Goal: Navigation & Orientation: Find specific page/section

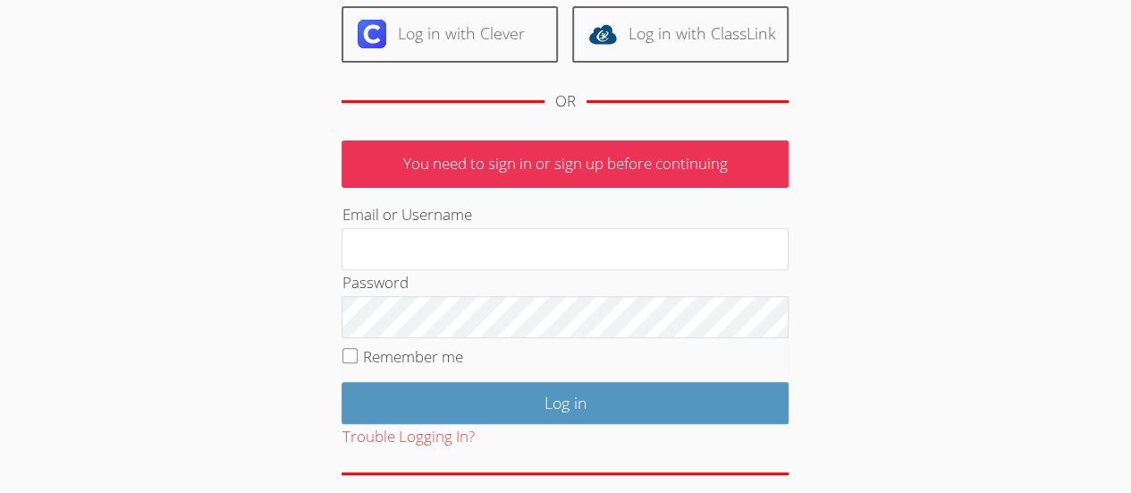
scroll to position [218, 0]
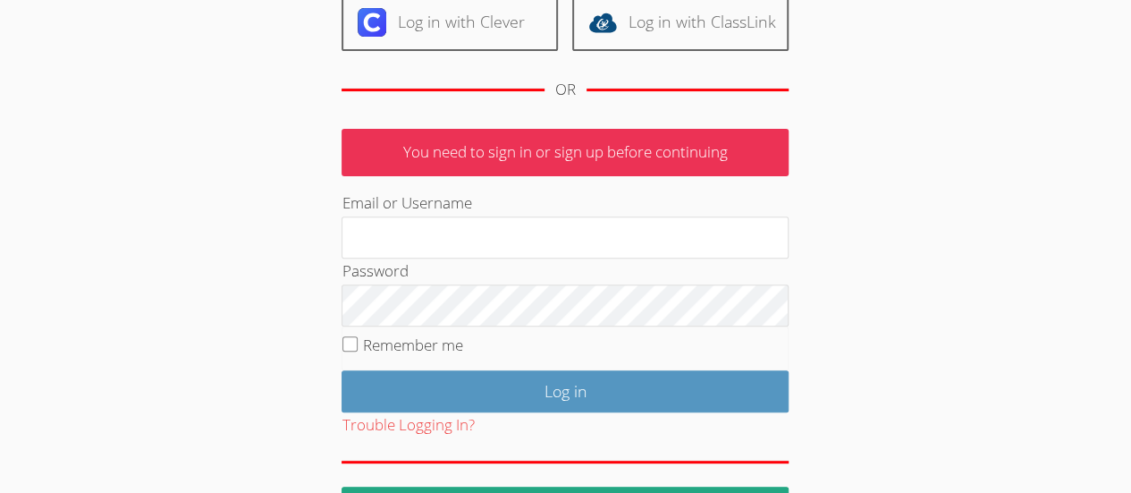
type input "alexandraholt@campusthrivecoaching.com"
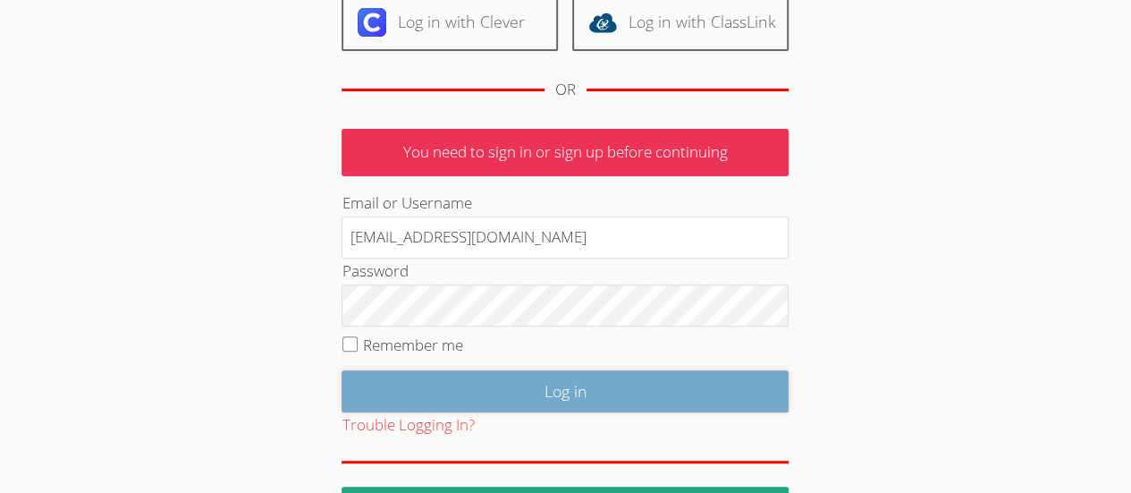
click at [569, 383] on input "Log in" at bounding box center [564, 391] width 447 height 42
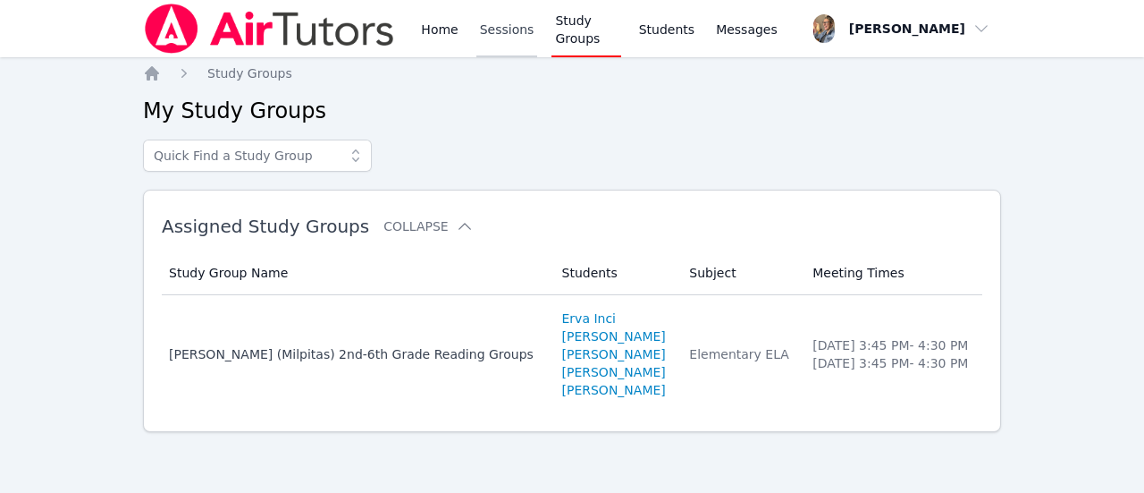
click at [507, 40] on link "Sessions" at bounding box center [507, 28] width 62 height 57
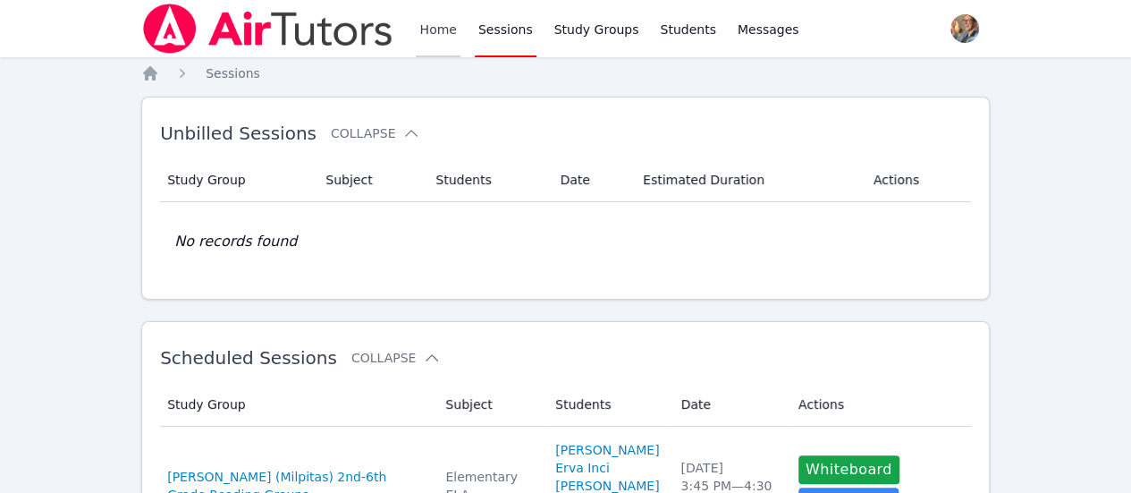
click at [429, 39] on link "Home" at bounding box center [438, 28] width 44 height 57
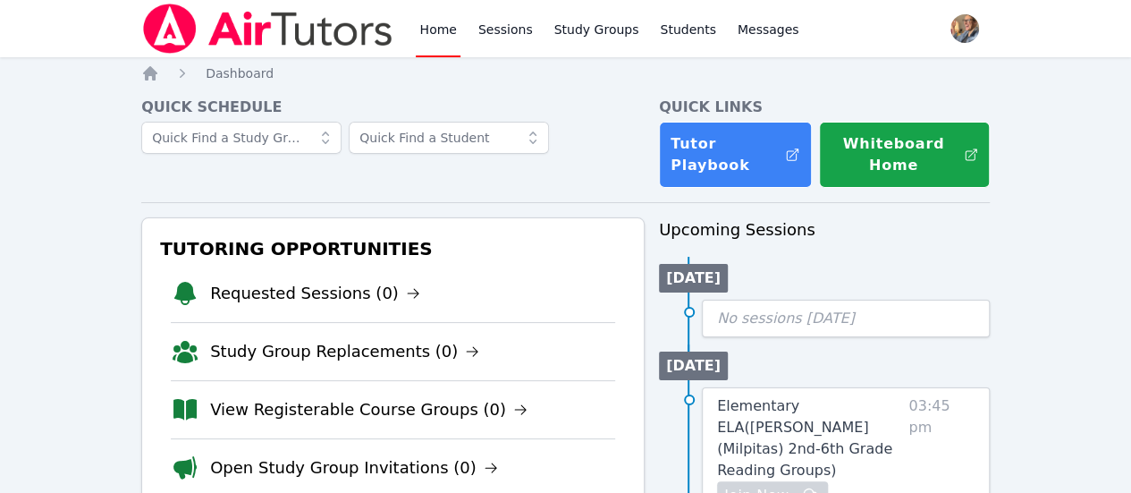
scroll to position [125, 0]
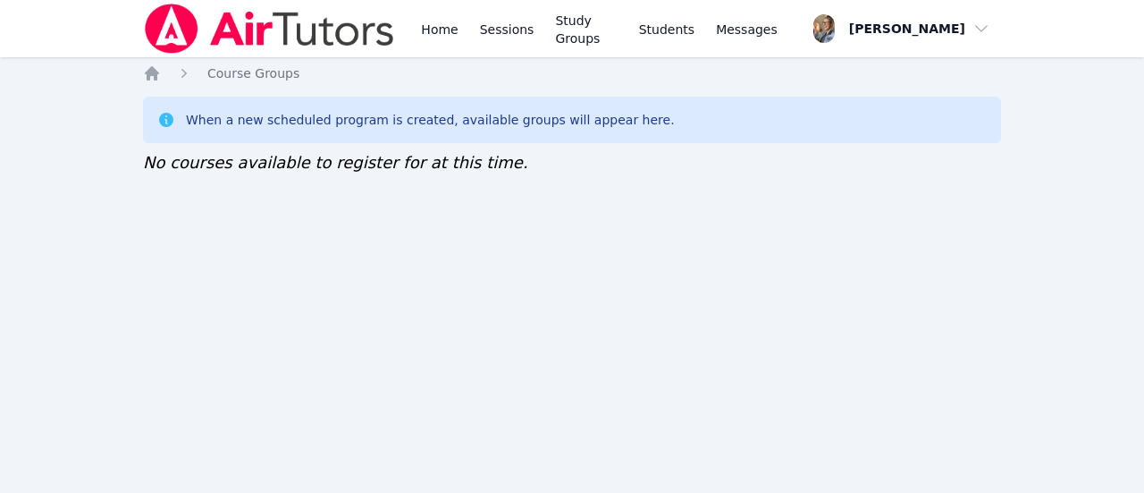
click at [1103, 38] on nav "Home Sessions Study Groups Students Messages Open user menu Alexandra Holt Open…" at bounding box center [572, 28] width 1144 height 57
click at [1143, 42] on nav "Home Sessions Study Groups Students Messages Open user menu Alexandra Holt Open…" at bounding box center [572, 28] width 1144 height 57
